Goal: Find specific page/section: Find specific page/section

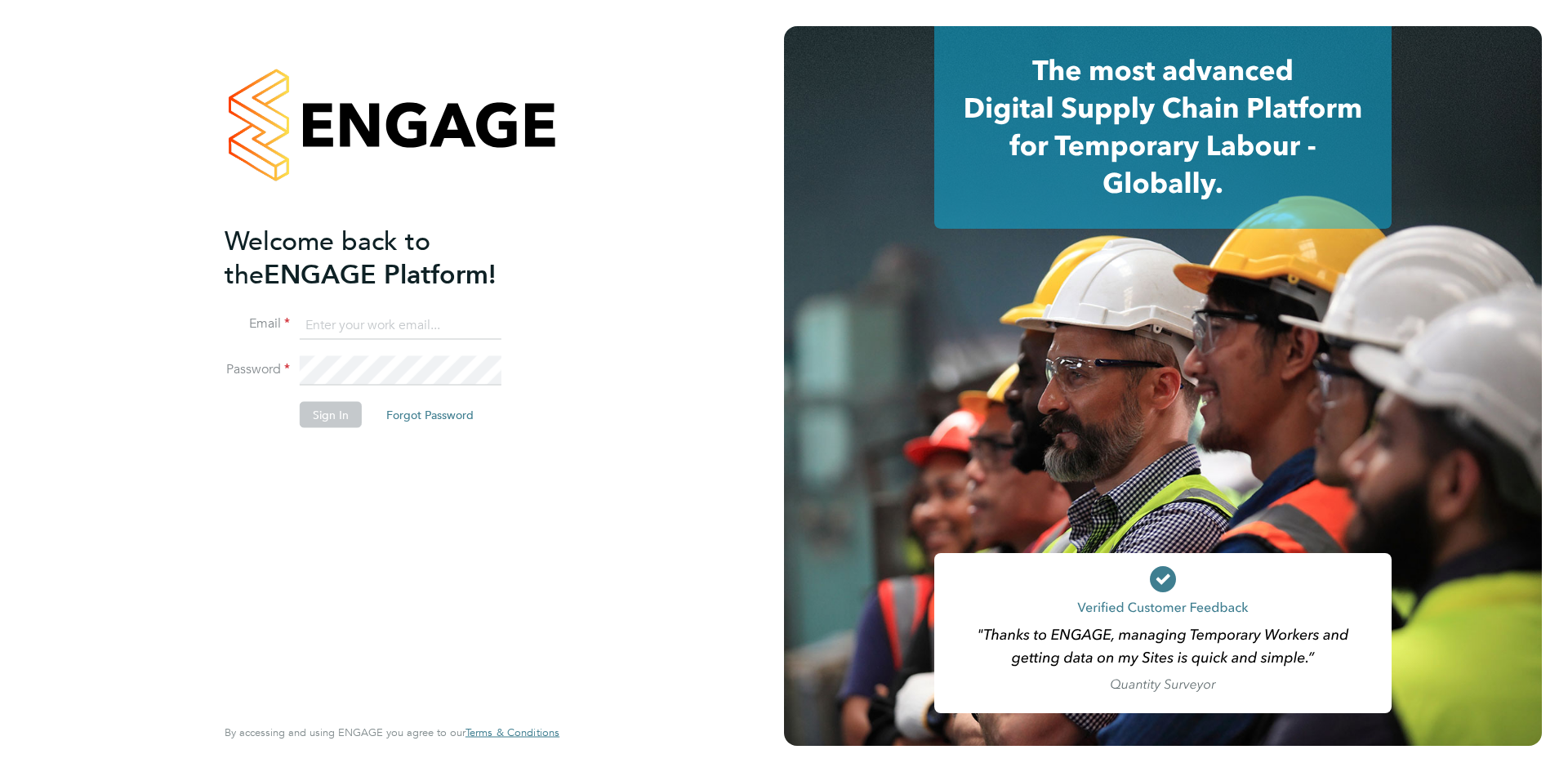
type input "catherine.arnold@torus.co.uk"
click at [329, 411] on button "Sign In" at bounding box center [331, 414] width 62 height 26
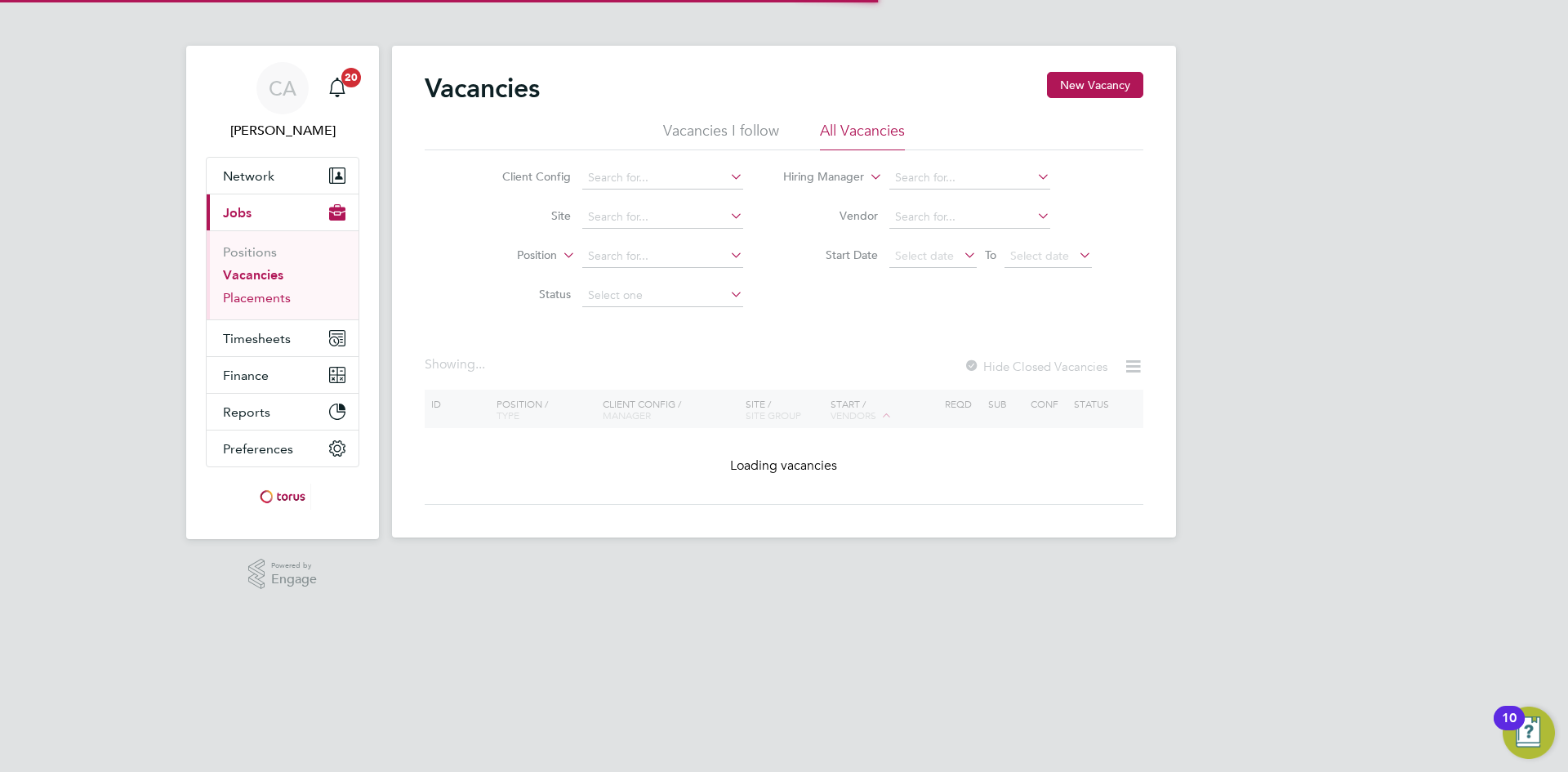
click at [270, 297] on link "Placements" at bounding box center [257, 297] width 68 height 15
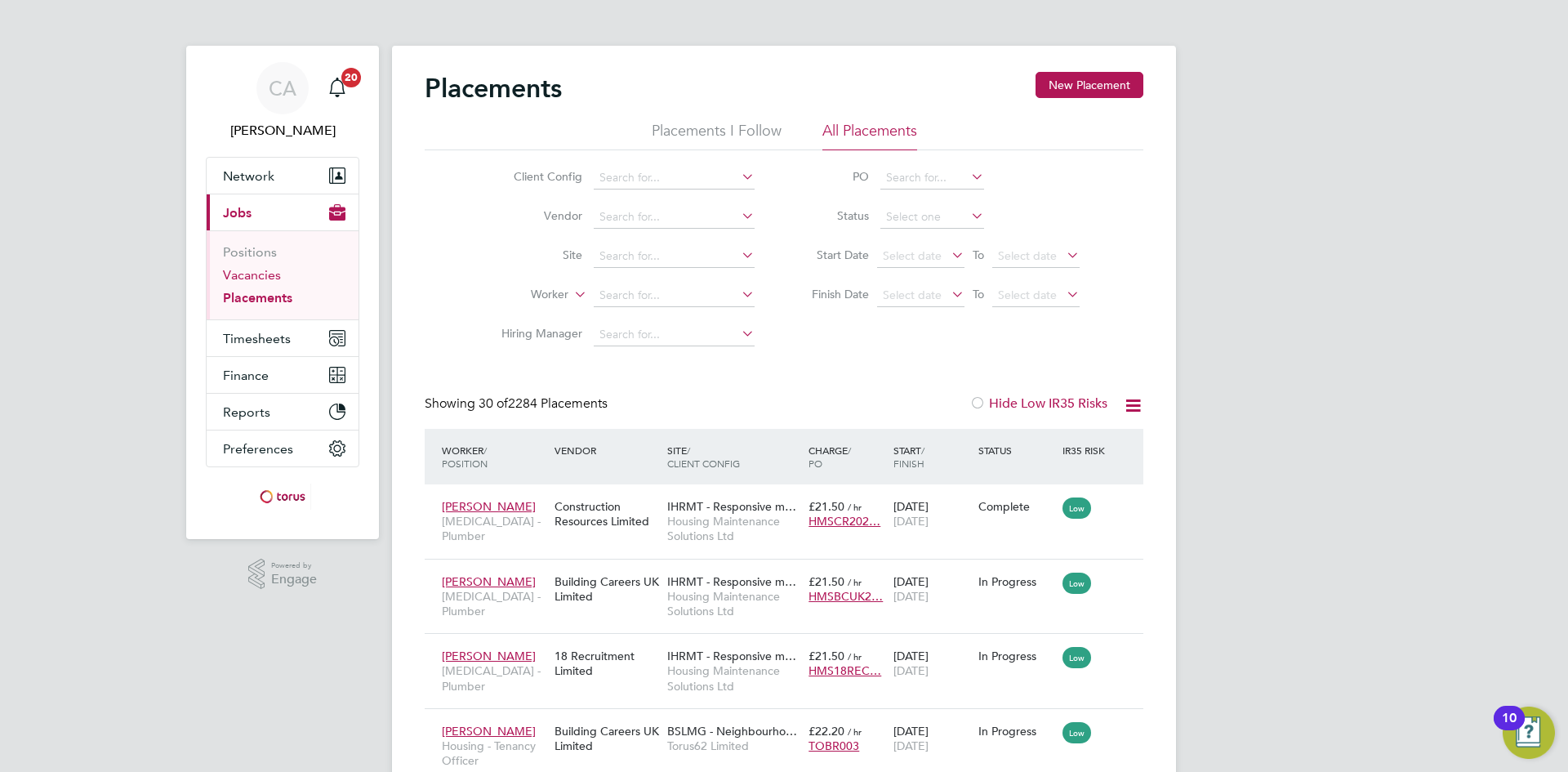
click at [257, 270] on link "Vacancies" at bounding box center [252, 274] width 58 height 15
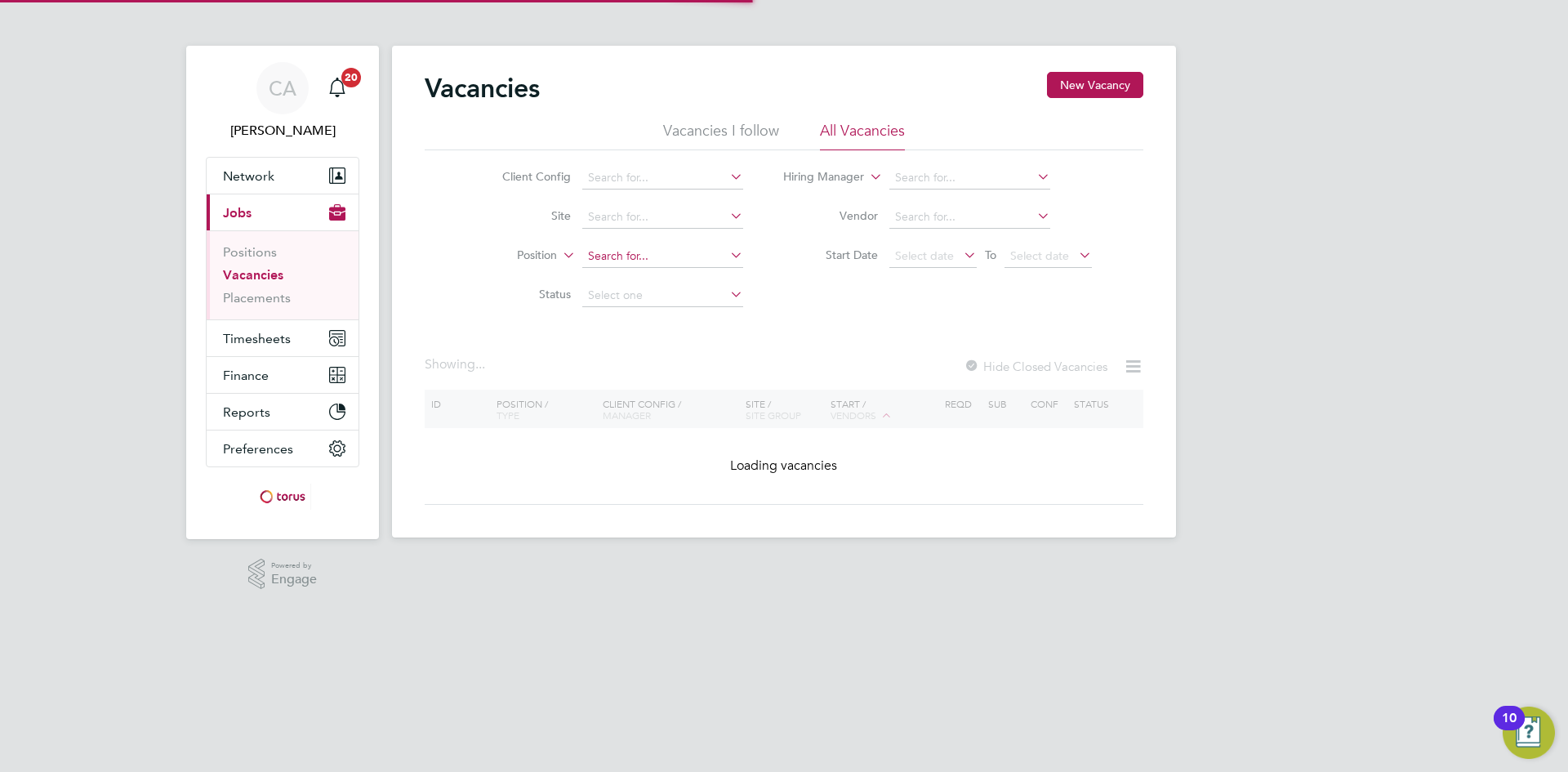
click at [633, 257] on input at bounding box center [663, 257] width 161 height 23
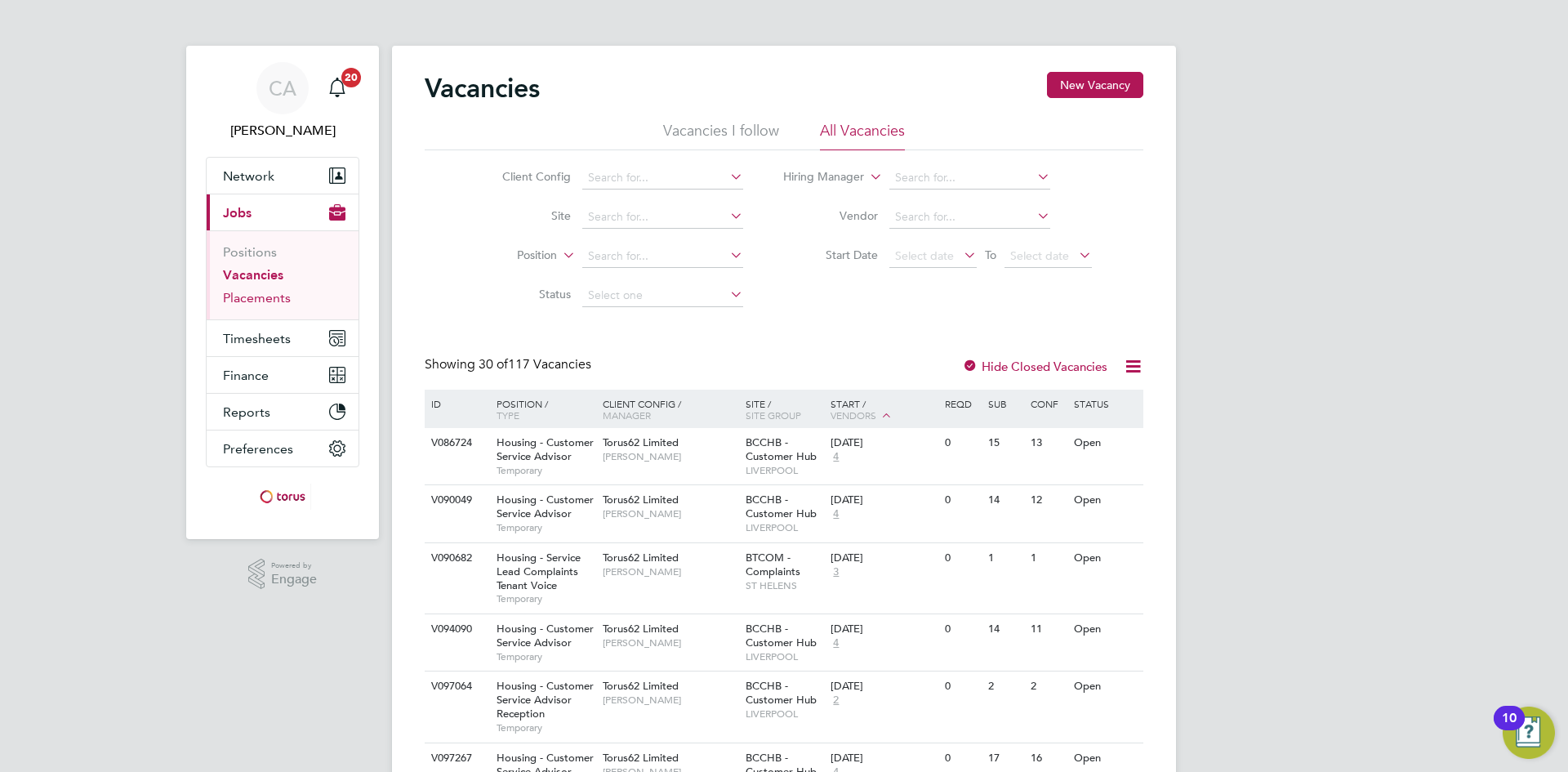
click at [267, 297] on link "Placements" at bounding box center [257, 297] width 68 height 15
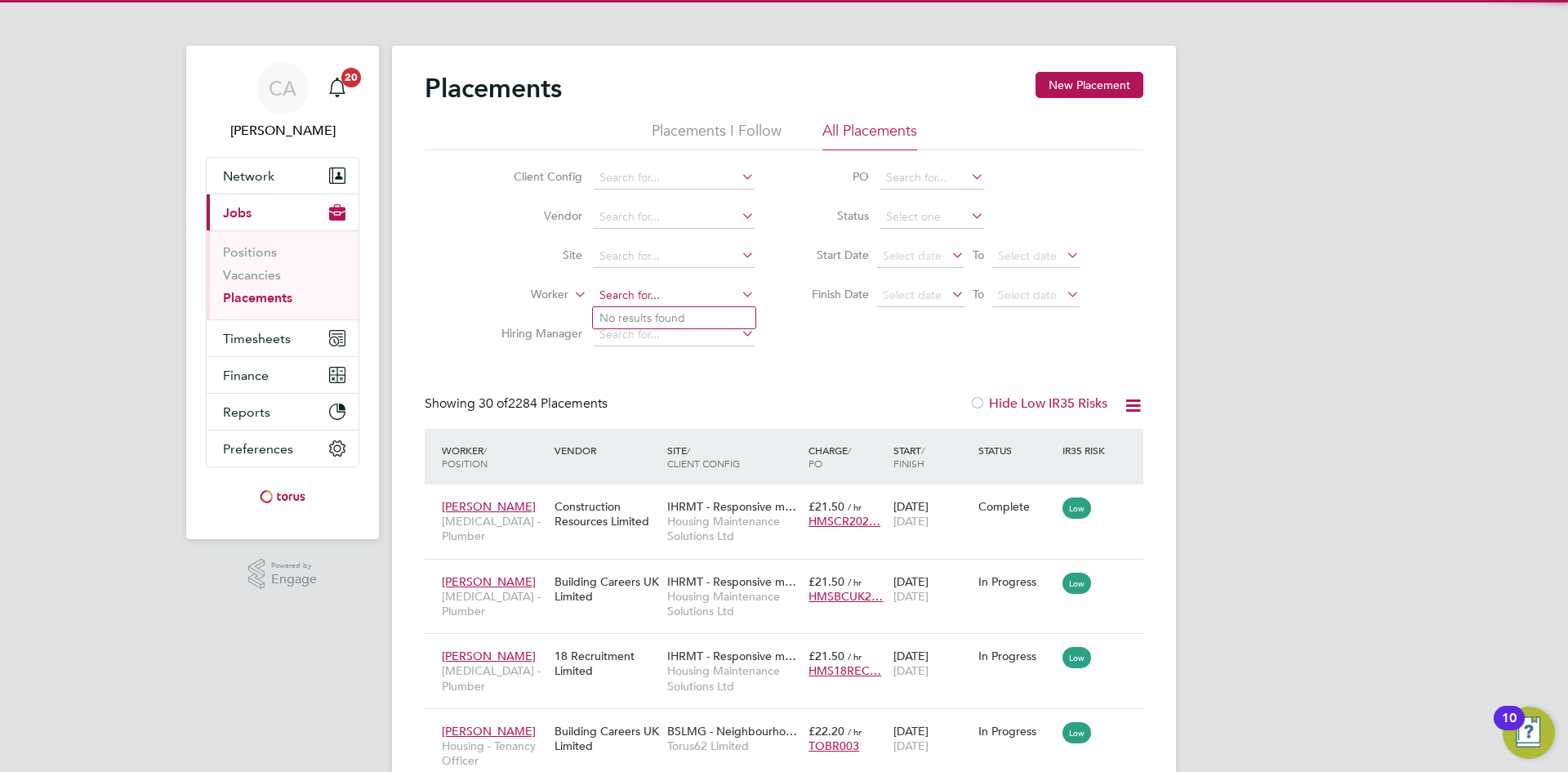
click at [619, 292] on input at bounding box center [674, 296] width 161 height 23
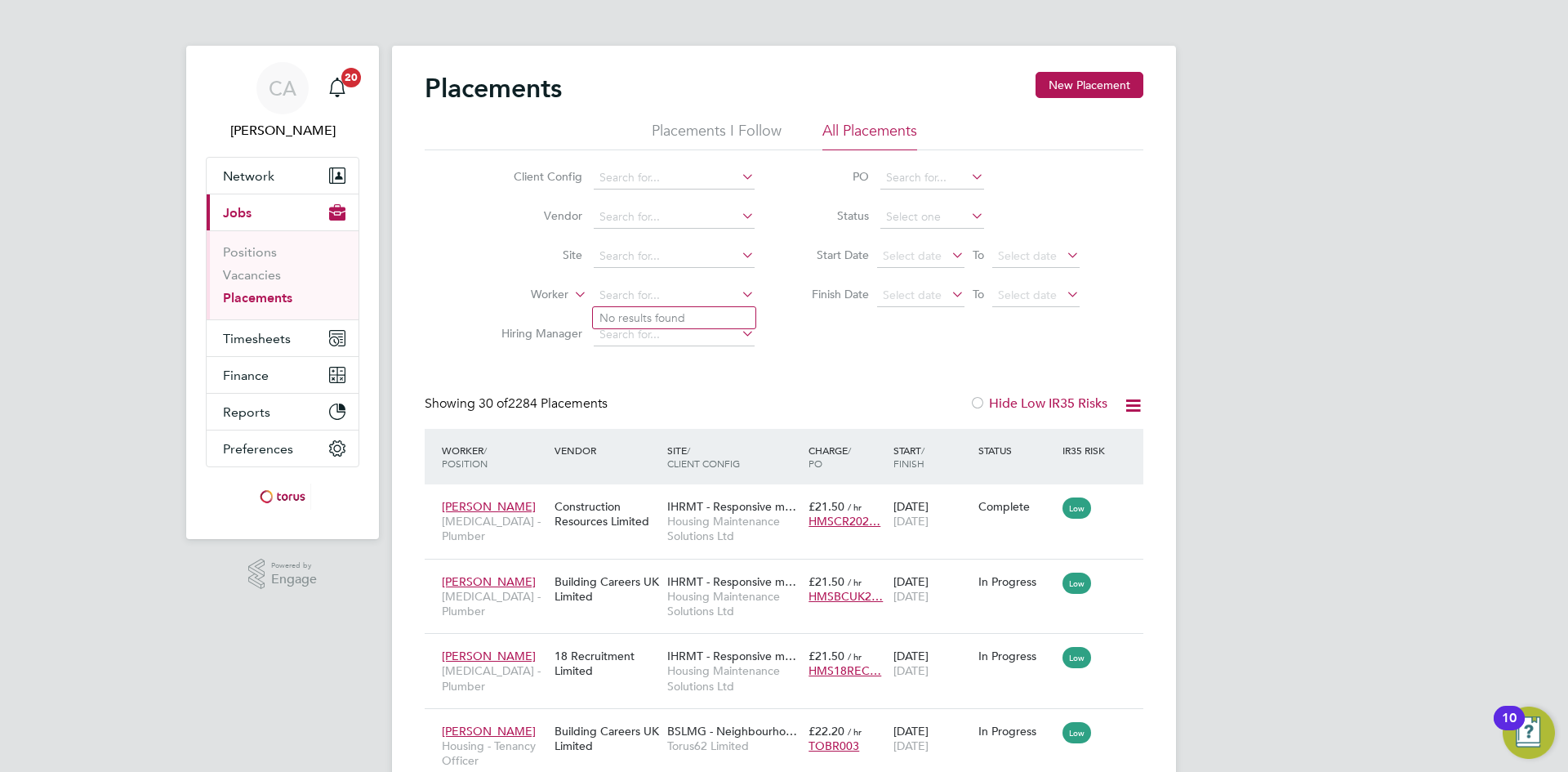
type input "a"
